Goal: Check status: Check status

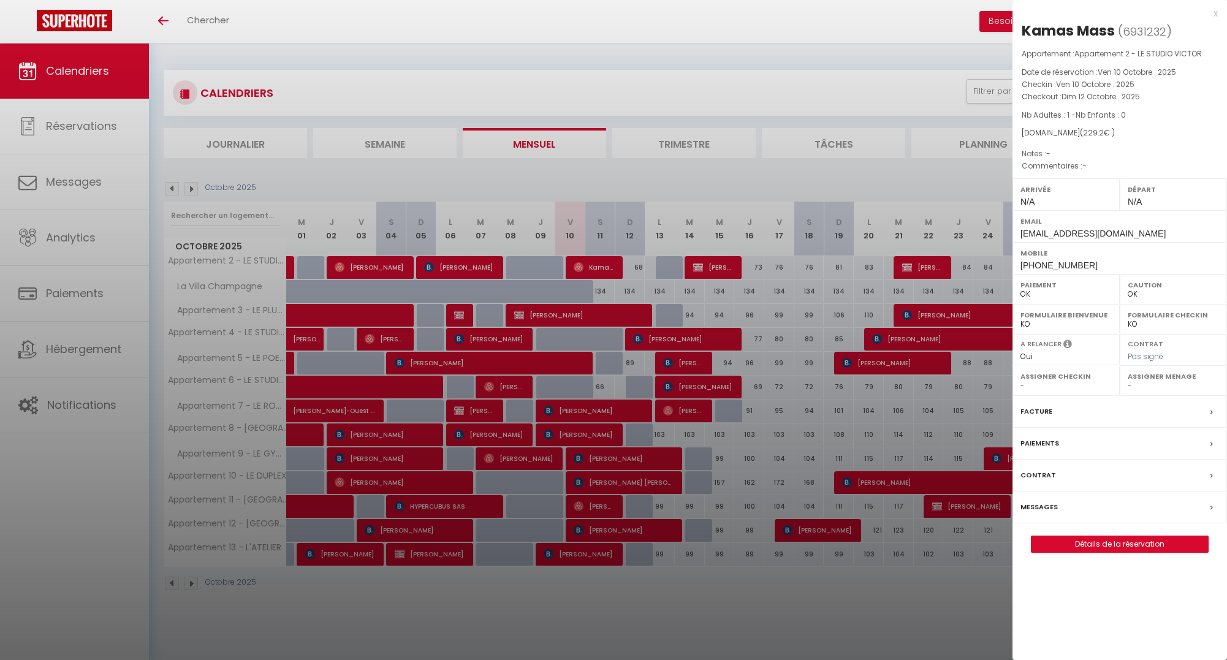
select select "0"
click at [453, 627] on div at bounding box center [613, 330] width 1227 height 660
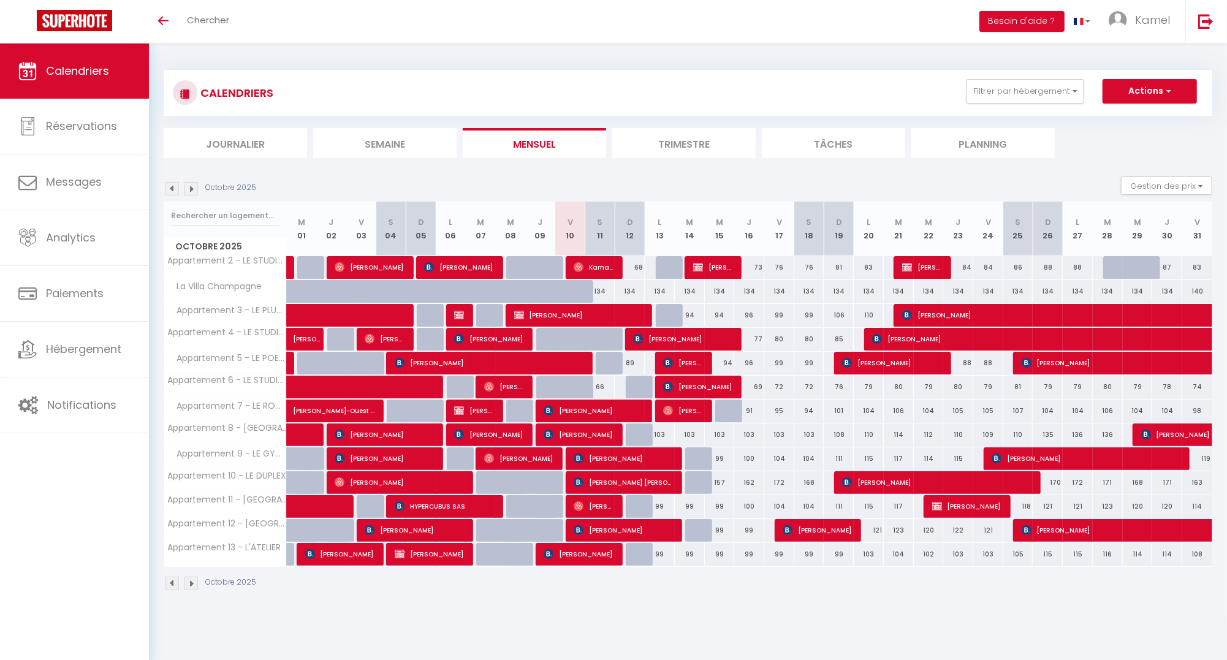
click at [548, 627] on body "🟢 Des questions ou besoin d'assistance pour la migration AirBnB? Prenez rdv >>>…" at bounding box center [613, 374] width 1227 height 660
click at [607, 504] on span "[PERSON_NAME]" at bounding box center [592, 505] width 39 height 23
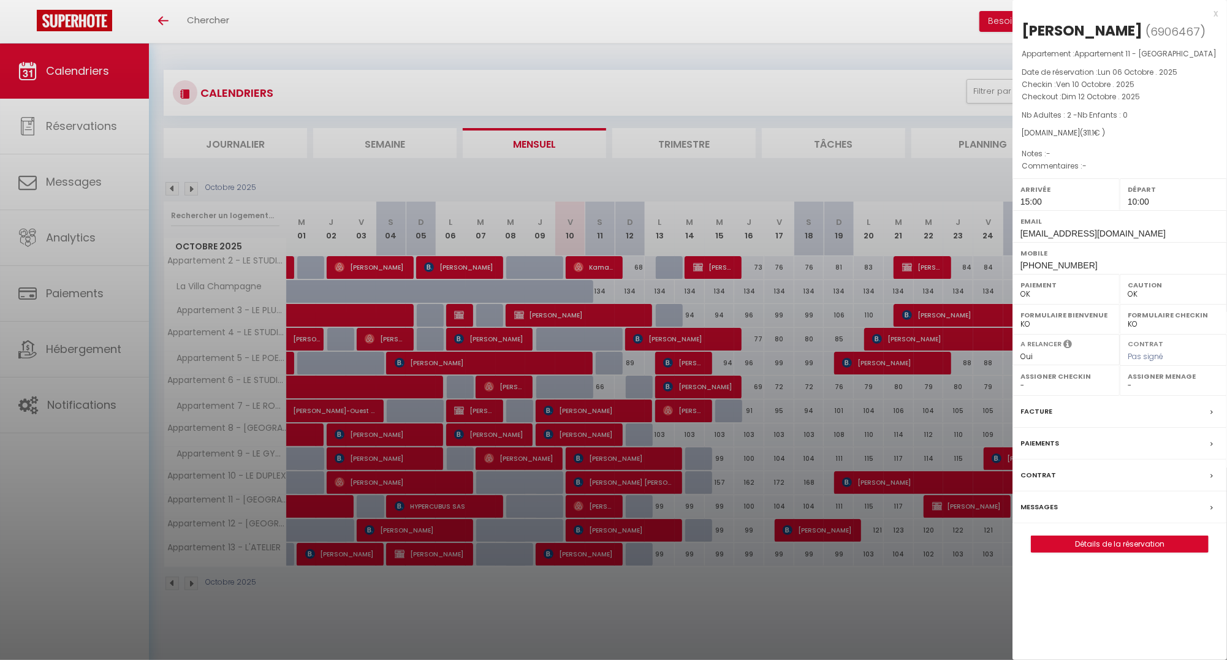
click at [652, 482] on div at bounding box center [613, 330] width 1227 height 660
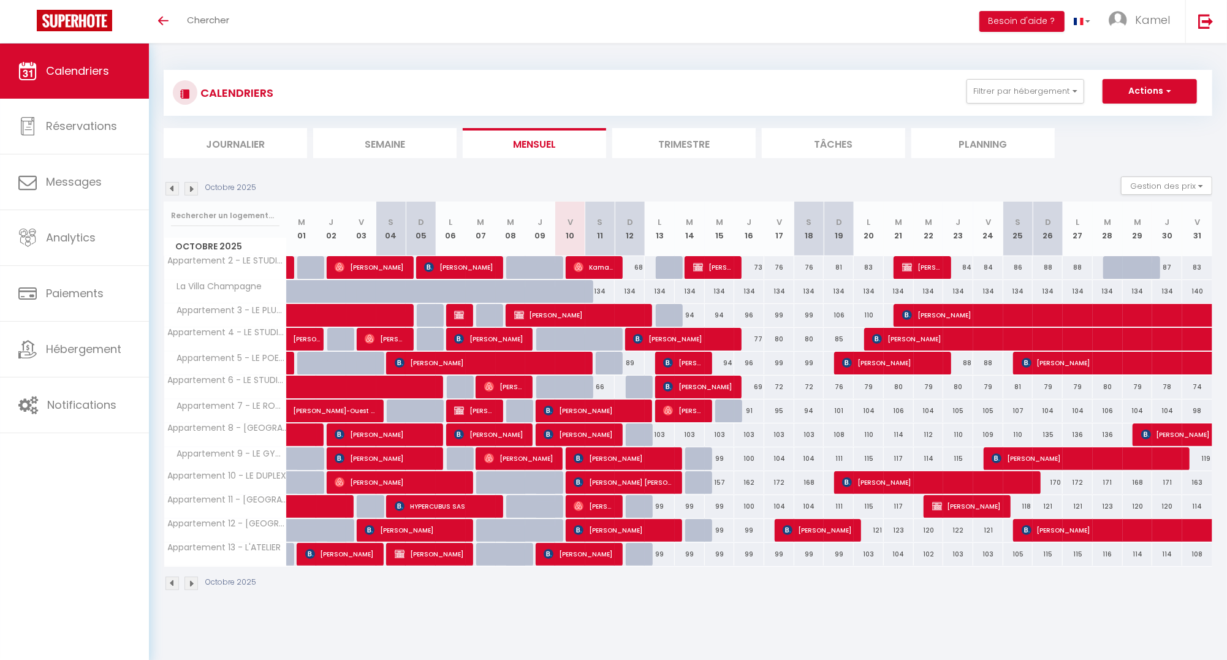
click at [652, 482] on span "[PERSON_NAME] [PERSON_NAME] [PERSON_NAME]" at bounding box center [622, 482] width 98 height 23
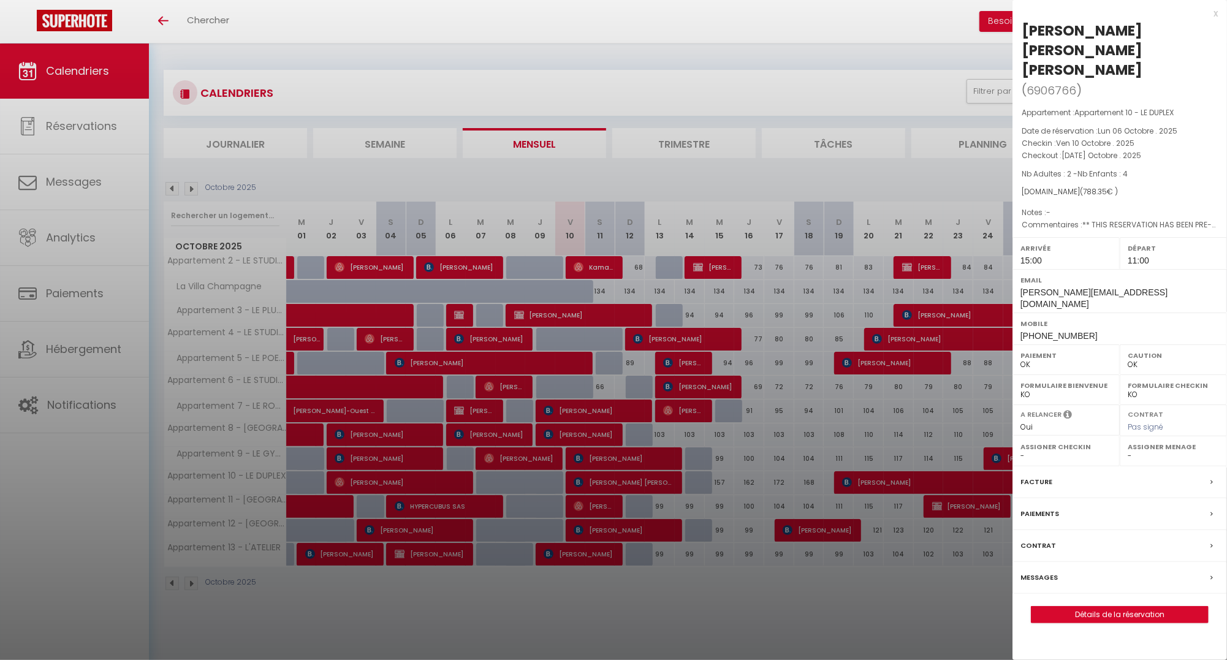
click at [719, 435] on div at bounding box center [613, 330] width 1227 height 660
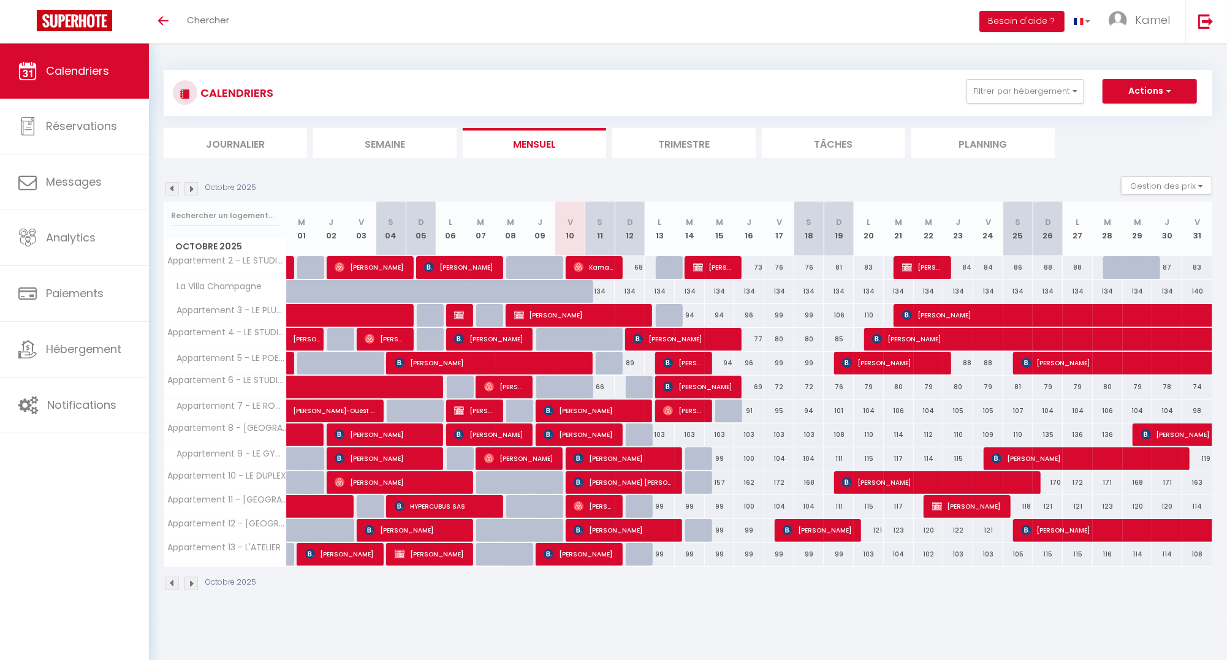
click at [662, 484] on span "[PERSON_NAME] [PERSON_NAME] [PERSON_NAME]" at bounding box center [622, 482] width 98 height 23
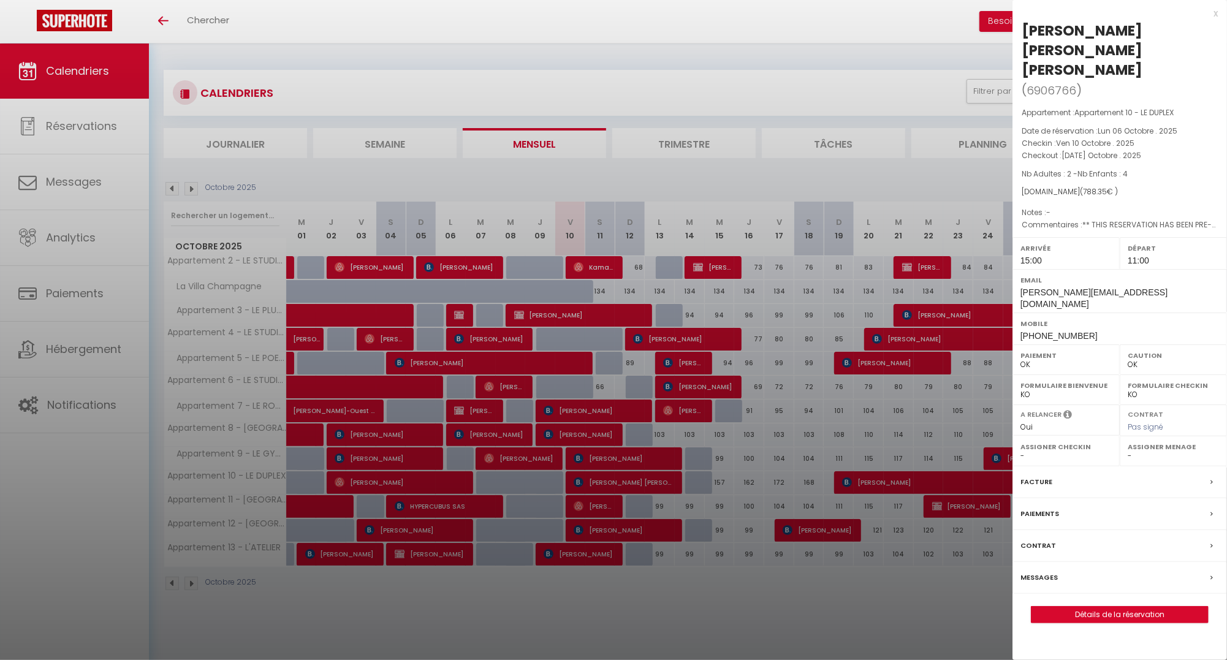
click at [660, 480] on div at bounding box center [613, 330] width 1227 height 660
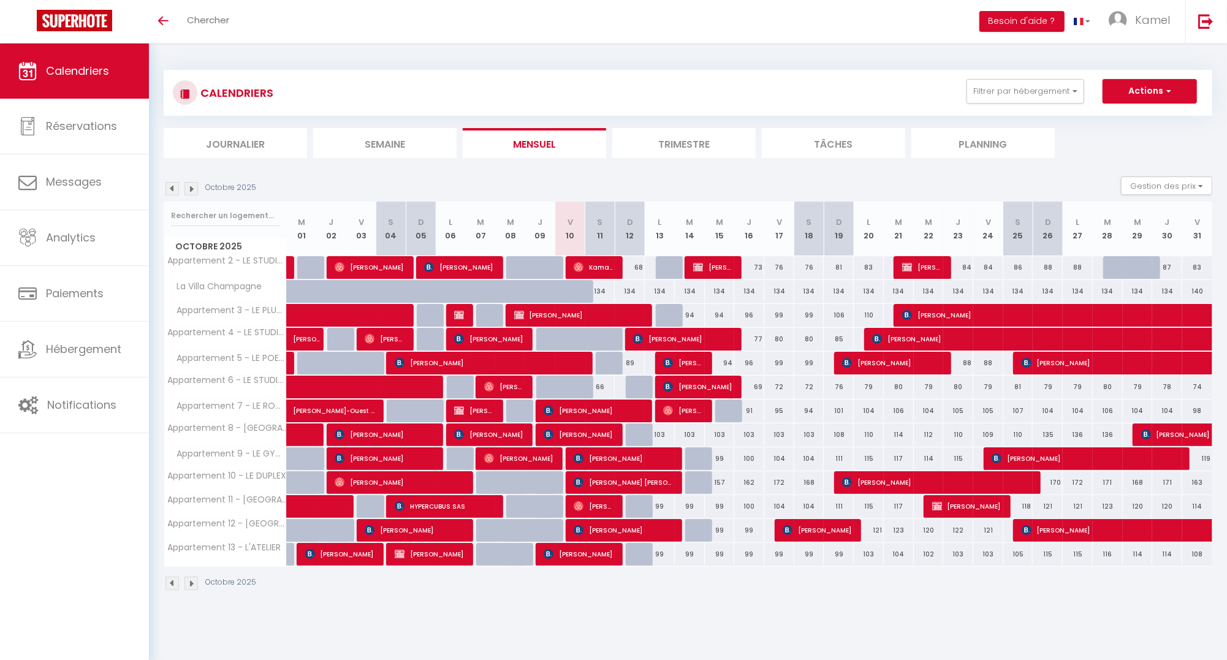
click at [644, 480] on span "[PERSON_NAME] [PERSON_NAME] [PERSON_NAME]" at bounding box center [622, 482] width 98 height 23
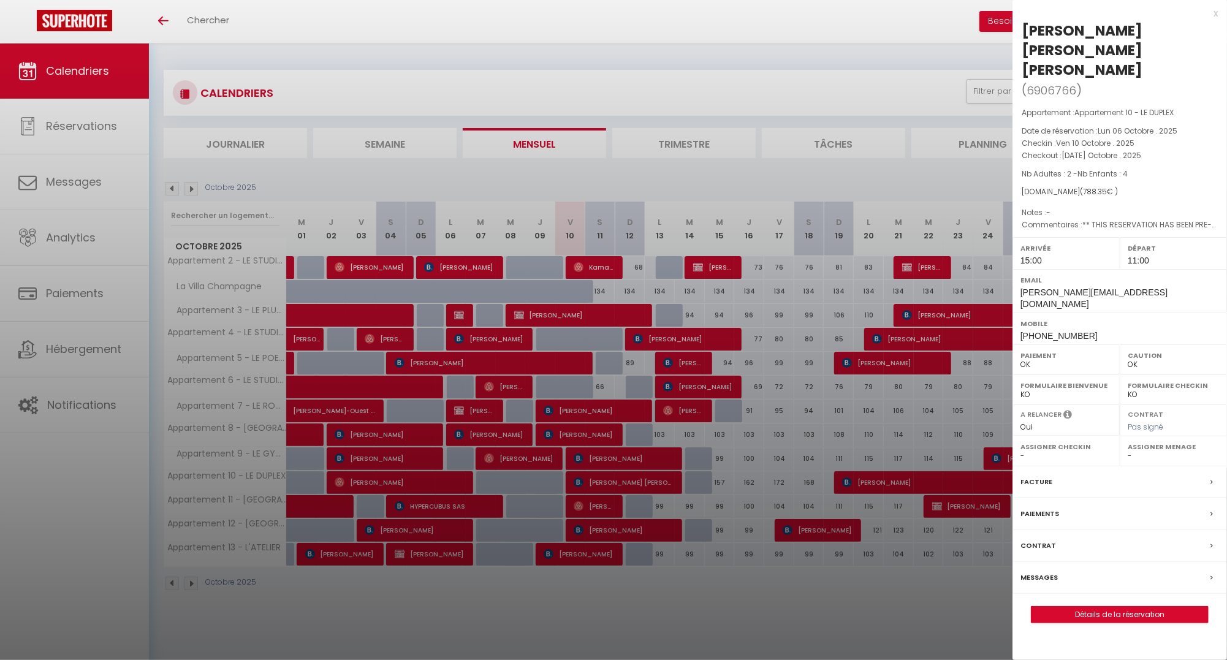
click at [596, 509] on div at bounding box center [613, 330] width 1227 height 660
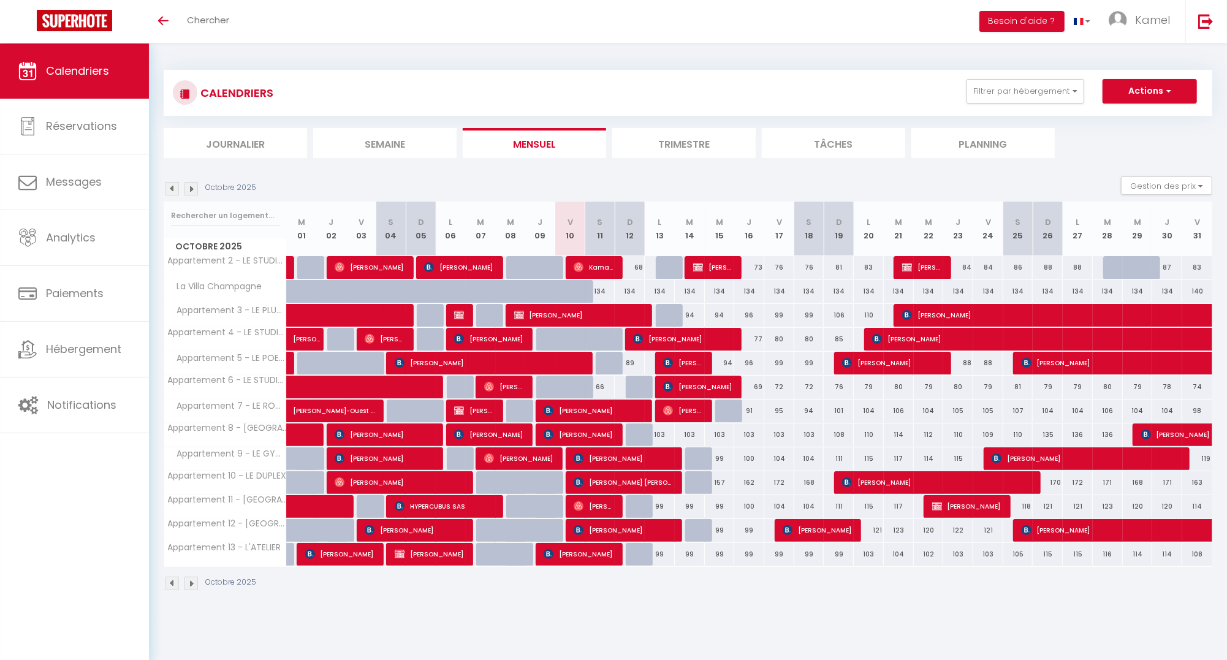
click at [596, 509] on span "[PERSON_NAME]" at bounding box center [592, 505] width 39 height 23
